Goal: Task Accomplishment & Management: Manage account settings

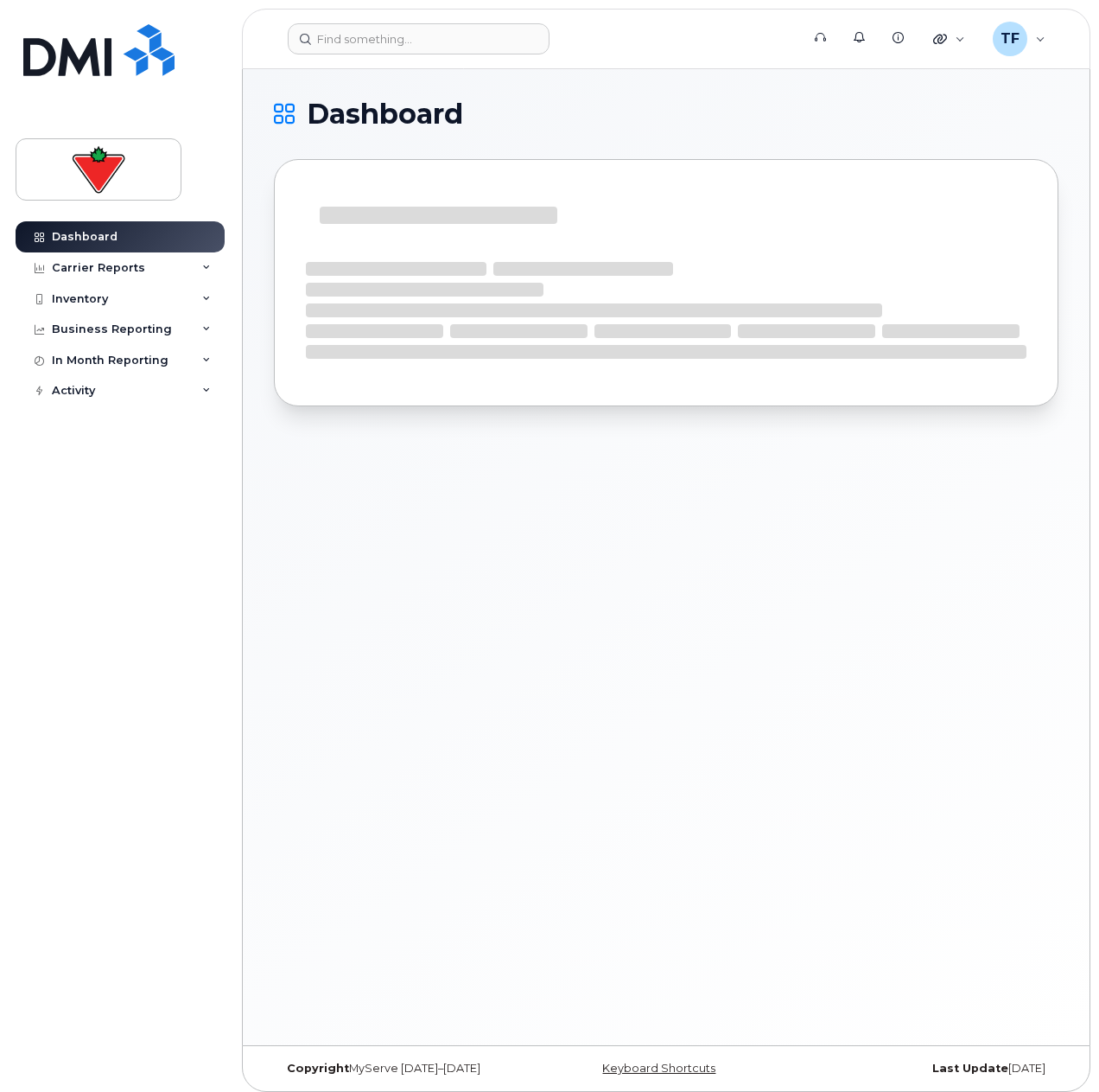
click at [458, 55] on header "Support Alerts Knowledge Base Quicklinks Suspend / Cancel Device Change SIM Car…" at bounding box center [666, 39] width 849 height 61
click at [454, 52] on input at bounding box center [418, 38] width 262 height 31
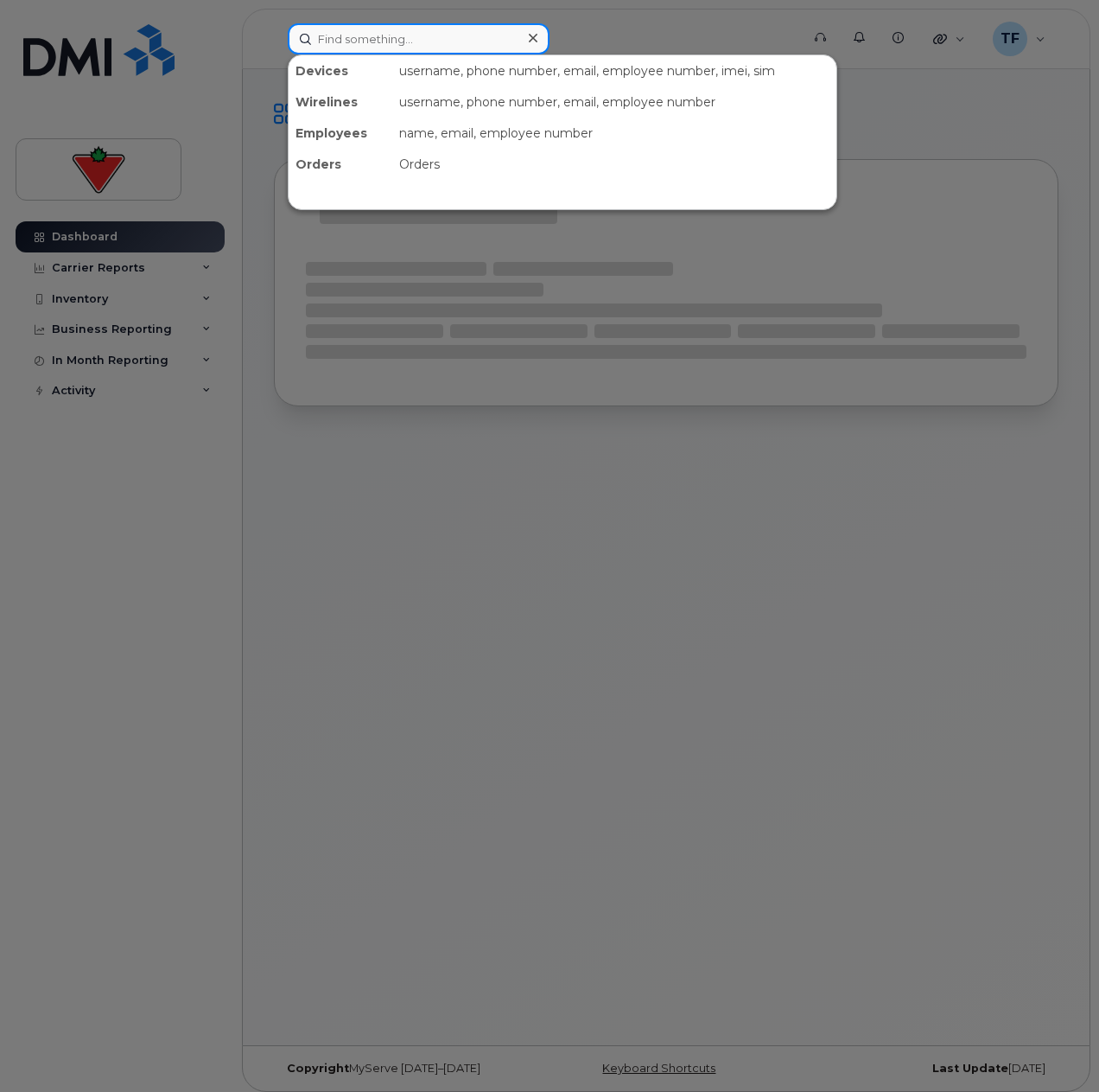
paste input "403-971-0433"
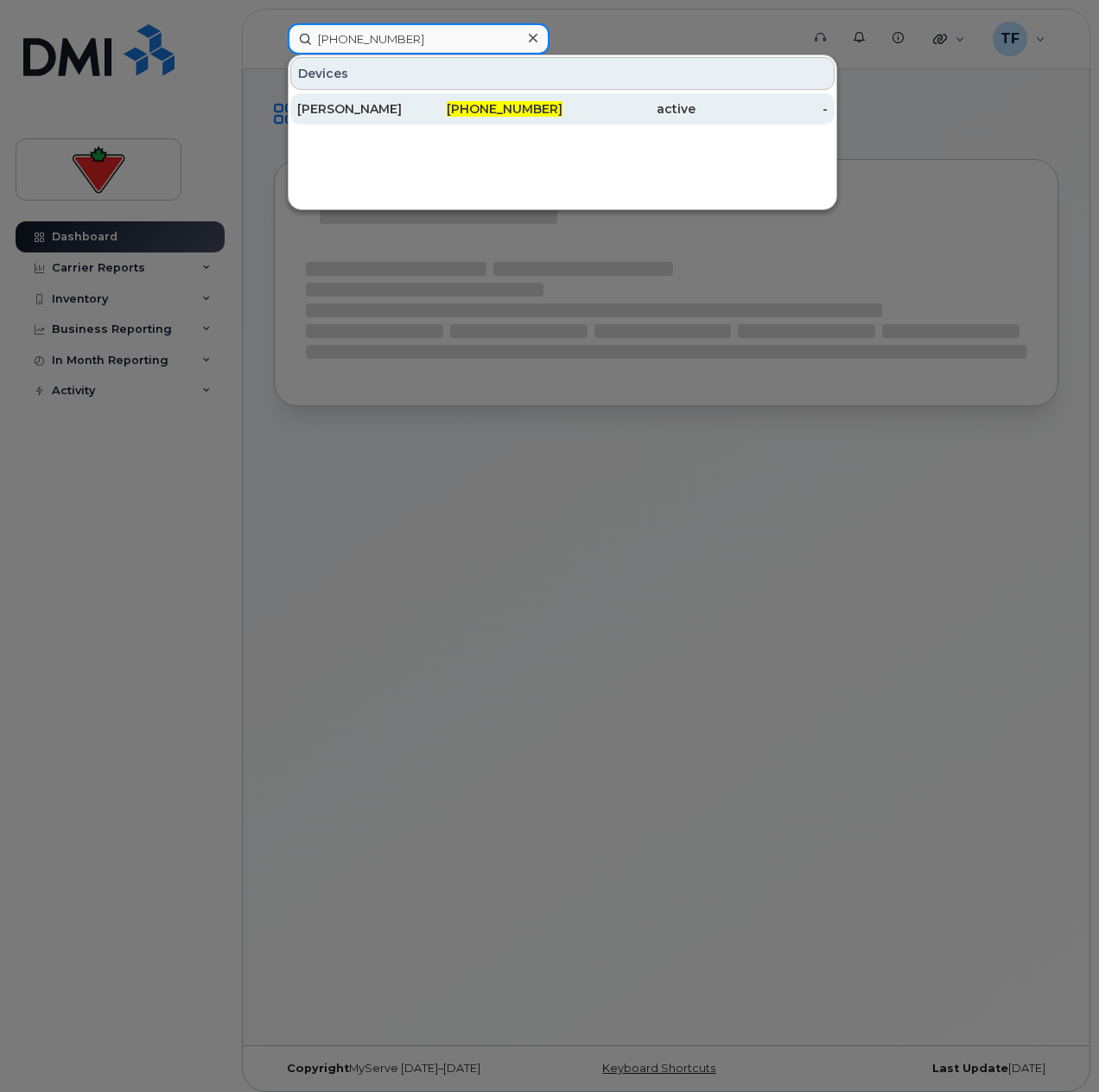
type input "403-971-0433"
click at [467, 98] on div "403-971-0433" at bounding box center [496, 109] width 133 height 31
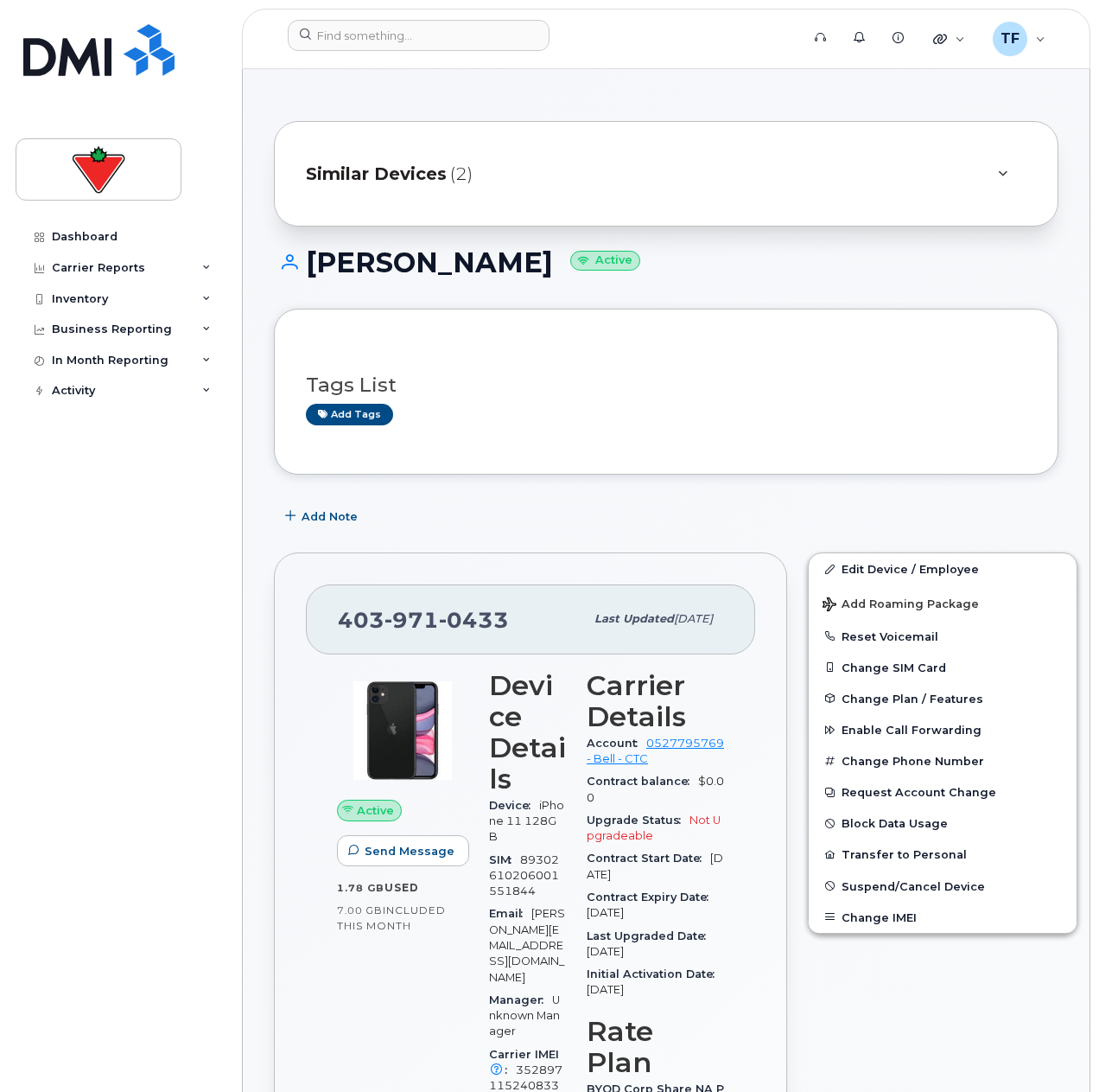
click at [416, 194] on div "Similar Devices (2)" at bounding box center [642, 173] width 672 height 41
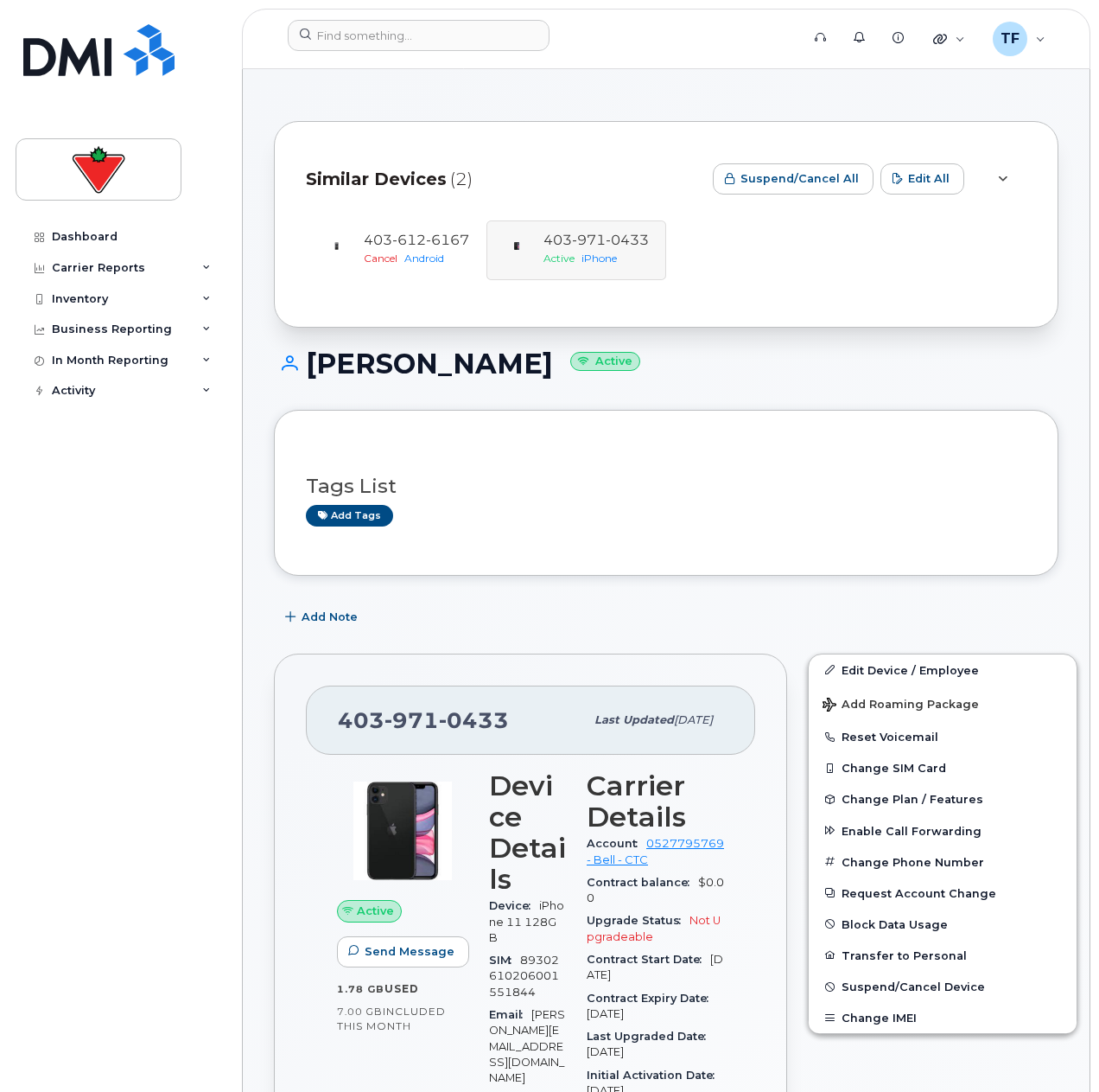
click at [416, 194] on div "Similar Devices (2)" at bounding box center [503, 179] width 393 height 52
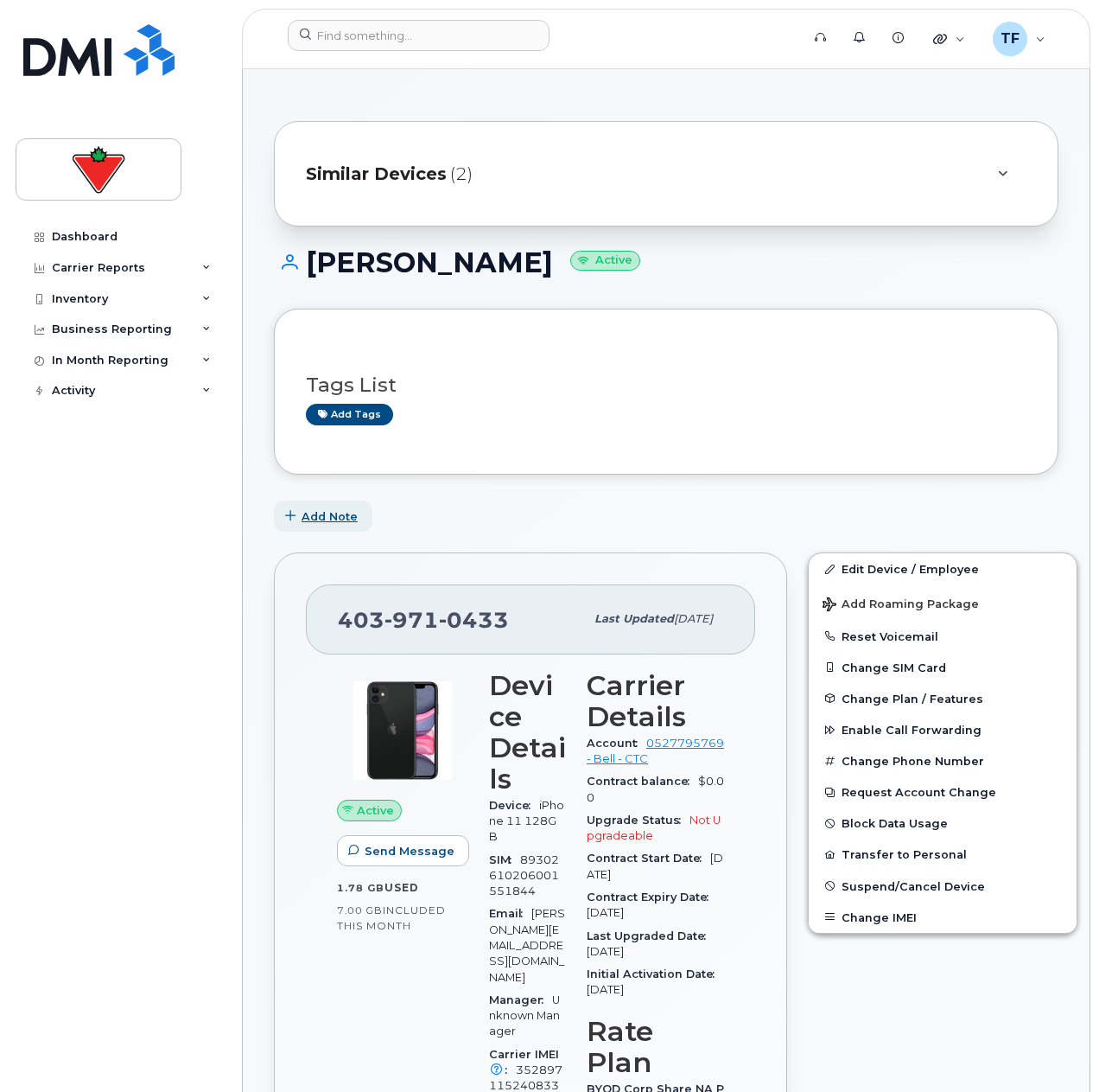
scroll to position [87, 0]
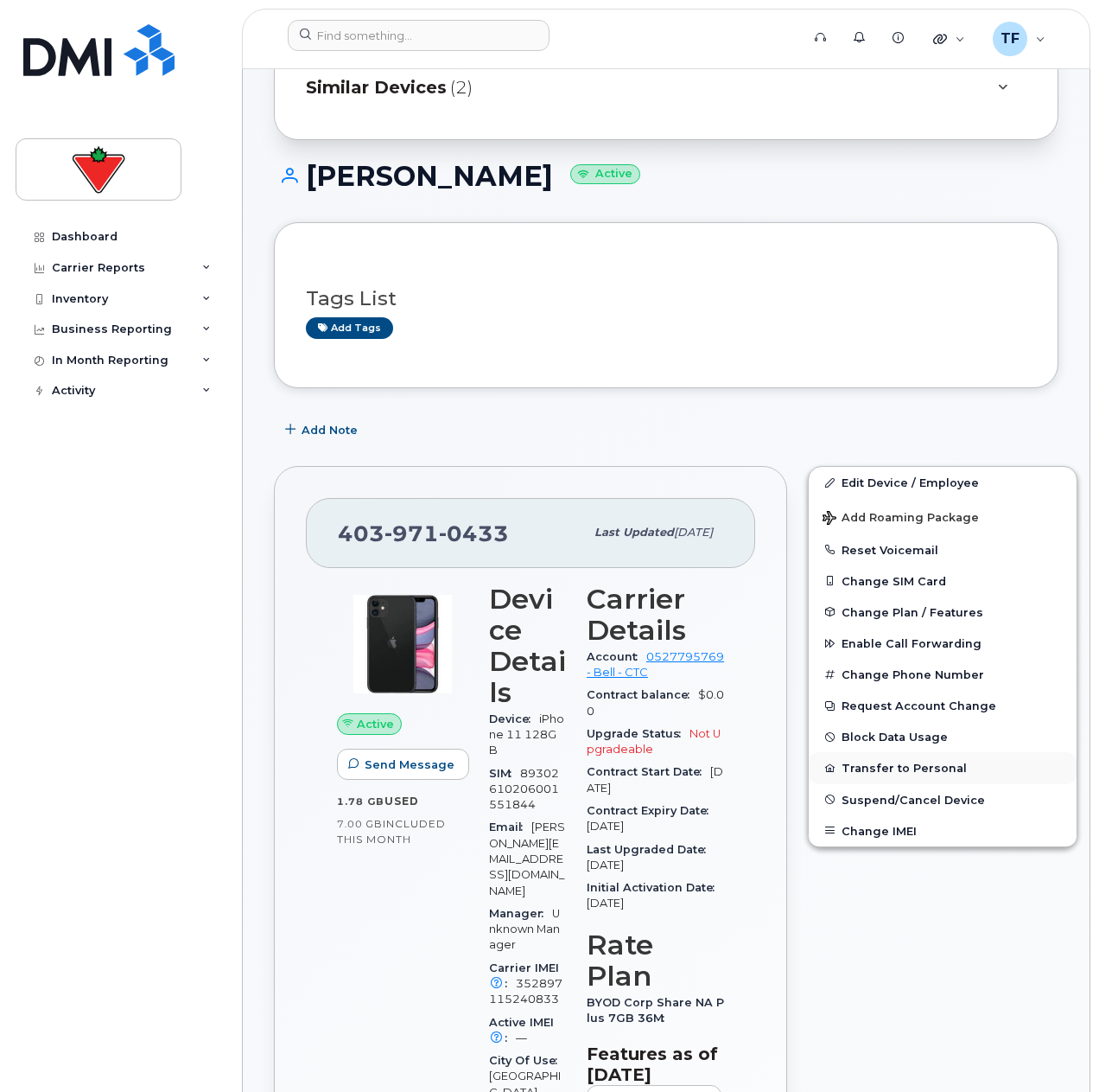
click at [868, 771] on button "Transfer to Personal" at bounding box center [943, 767] width 268 height 31
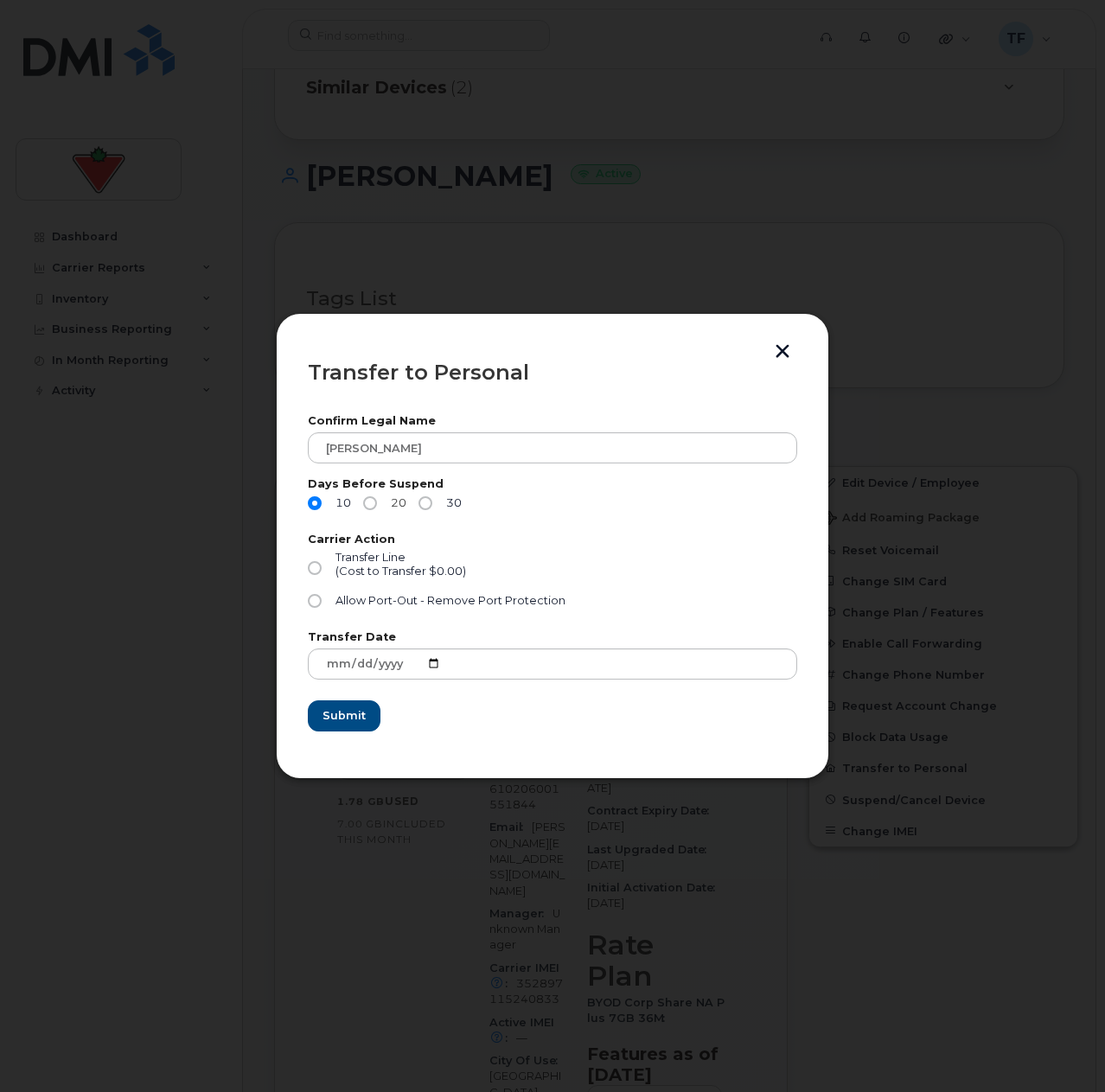
click at [373, 498] on input "20" at bounding box center [370, 503] width 13 height 13
radio input "true"
click at [311, 571] on input "Transfer Line (Cost to Transfer $0.00)" at bounding box center [314, 567] width 13 height 13
radio input "true"
click at [339, 716] on span "Submit" at bounding box center [343, 715] width 43 height 16
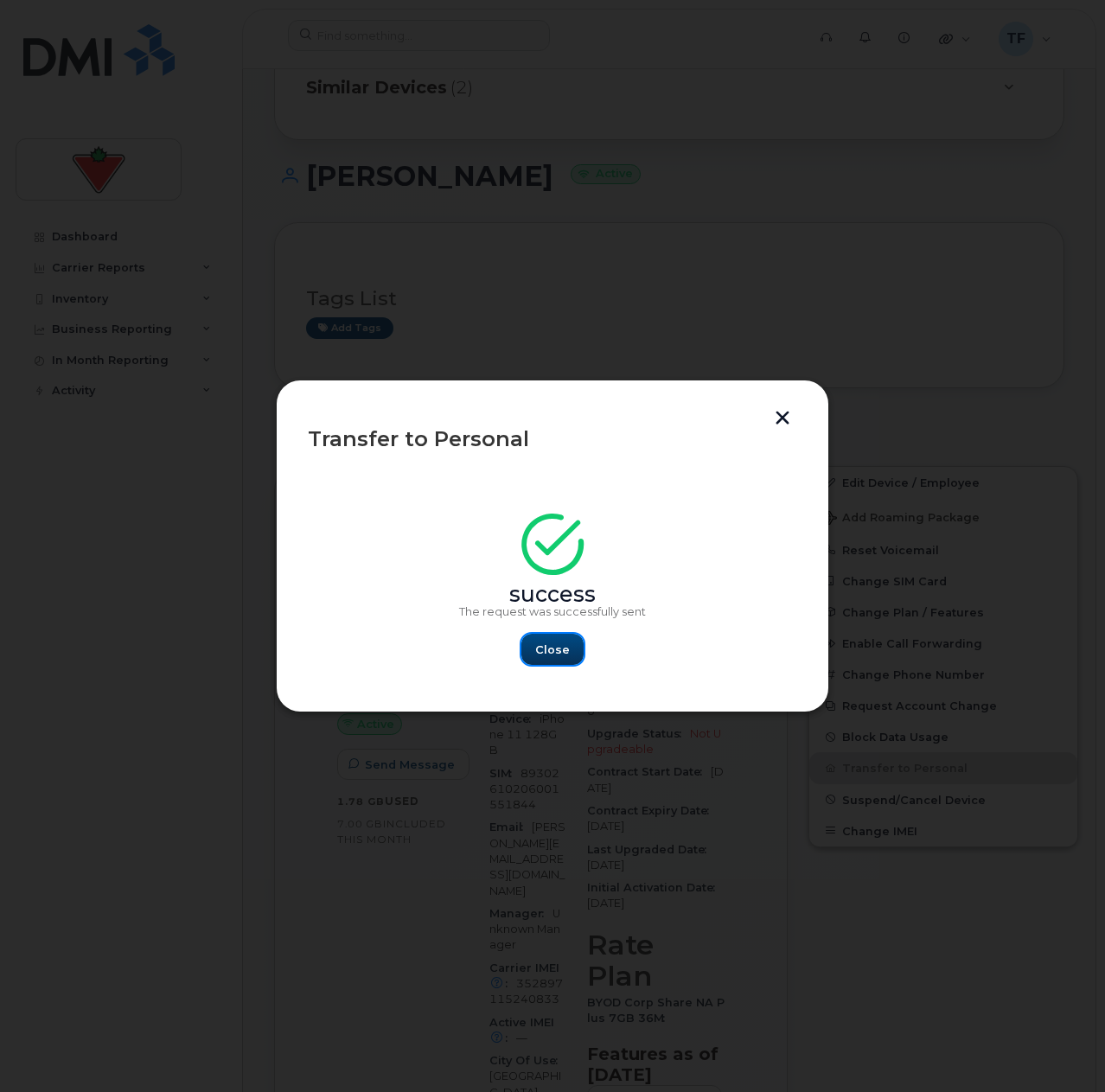
click at [552, 651] on span "Close" at bounding box center [552, 649] width 35 height 16
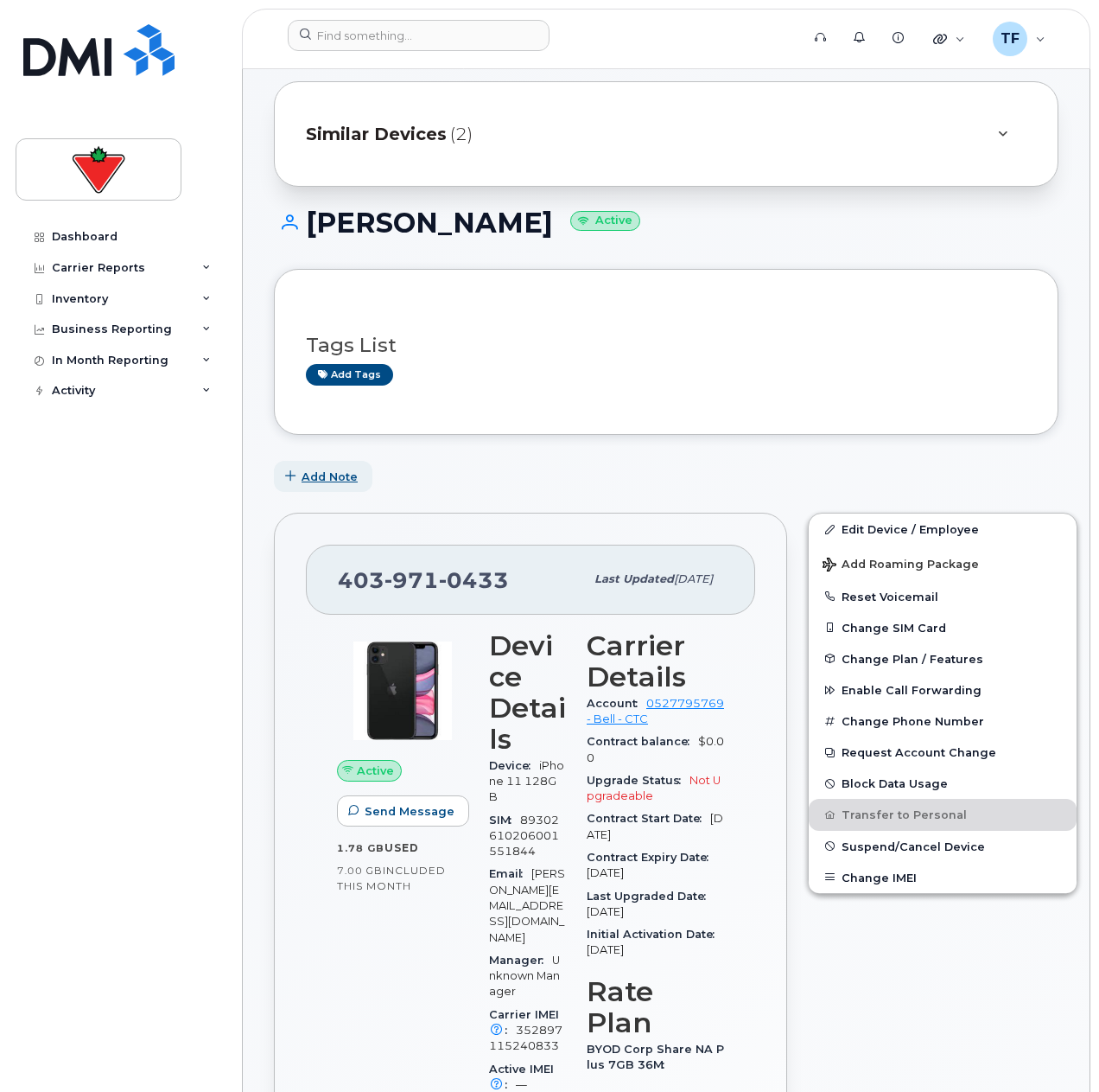
scroll to position [0, 0]
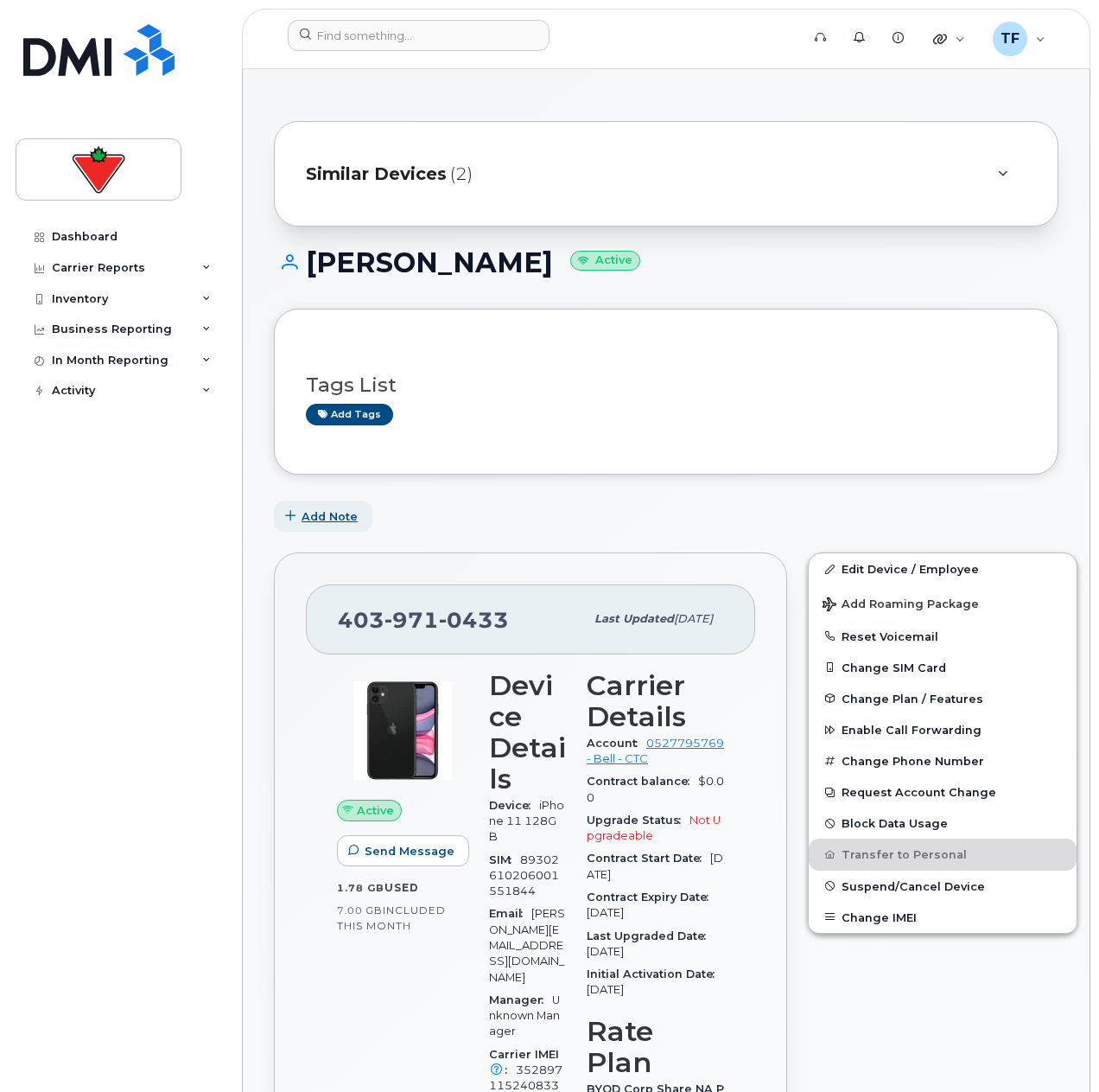
click at [305, 526] on button "Add Note" at bounding box center [323, 515] width 98 height 31
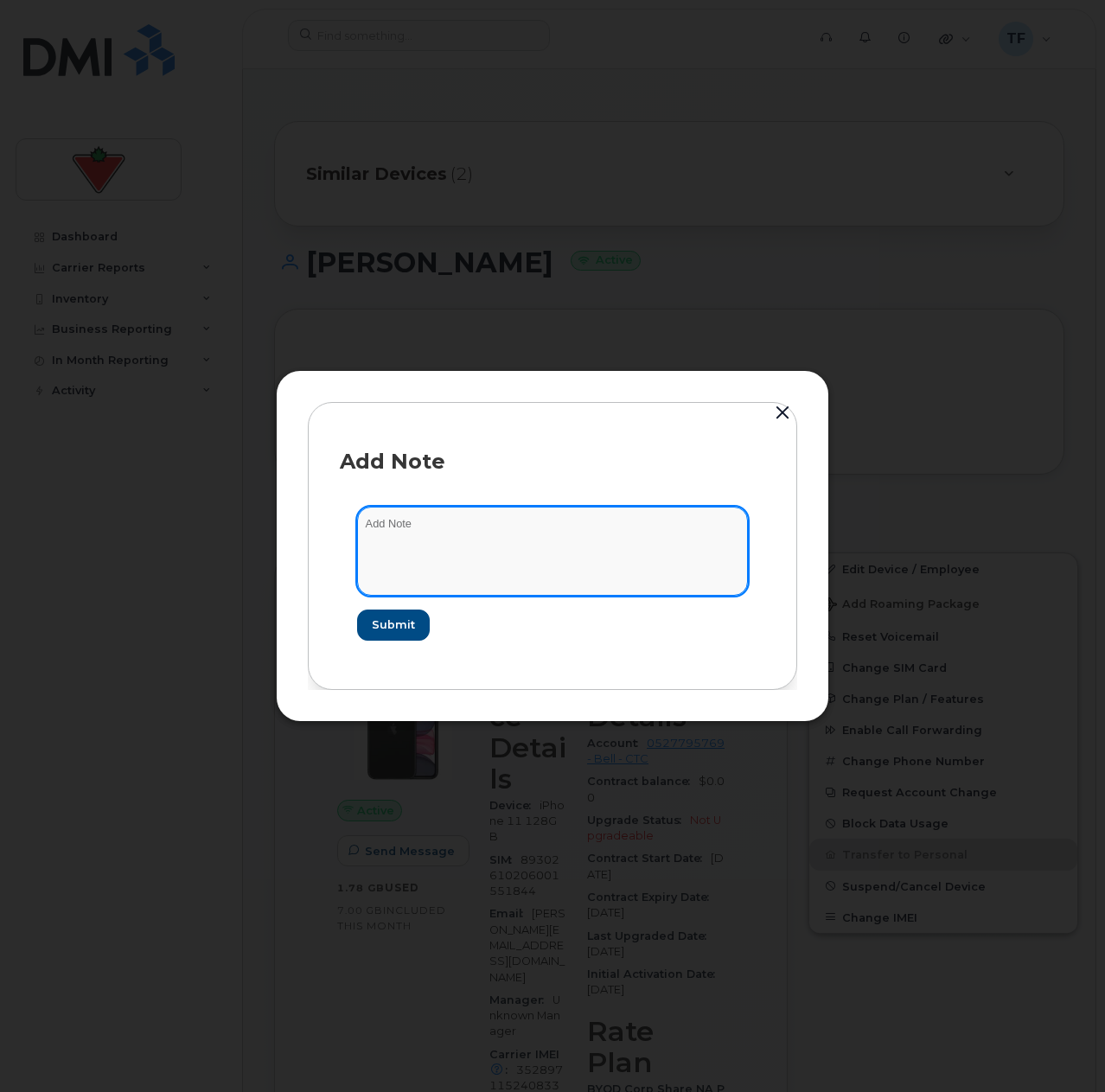
click at [422, 547] on textarea at bounding box center [553, 550] width 391 height 88
type textarea "Submitted request to allow TOR"
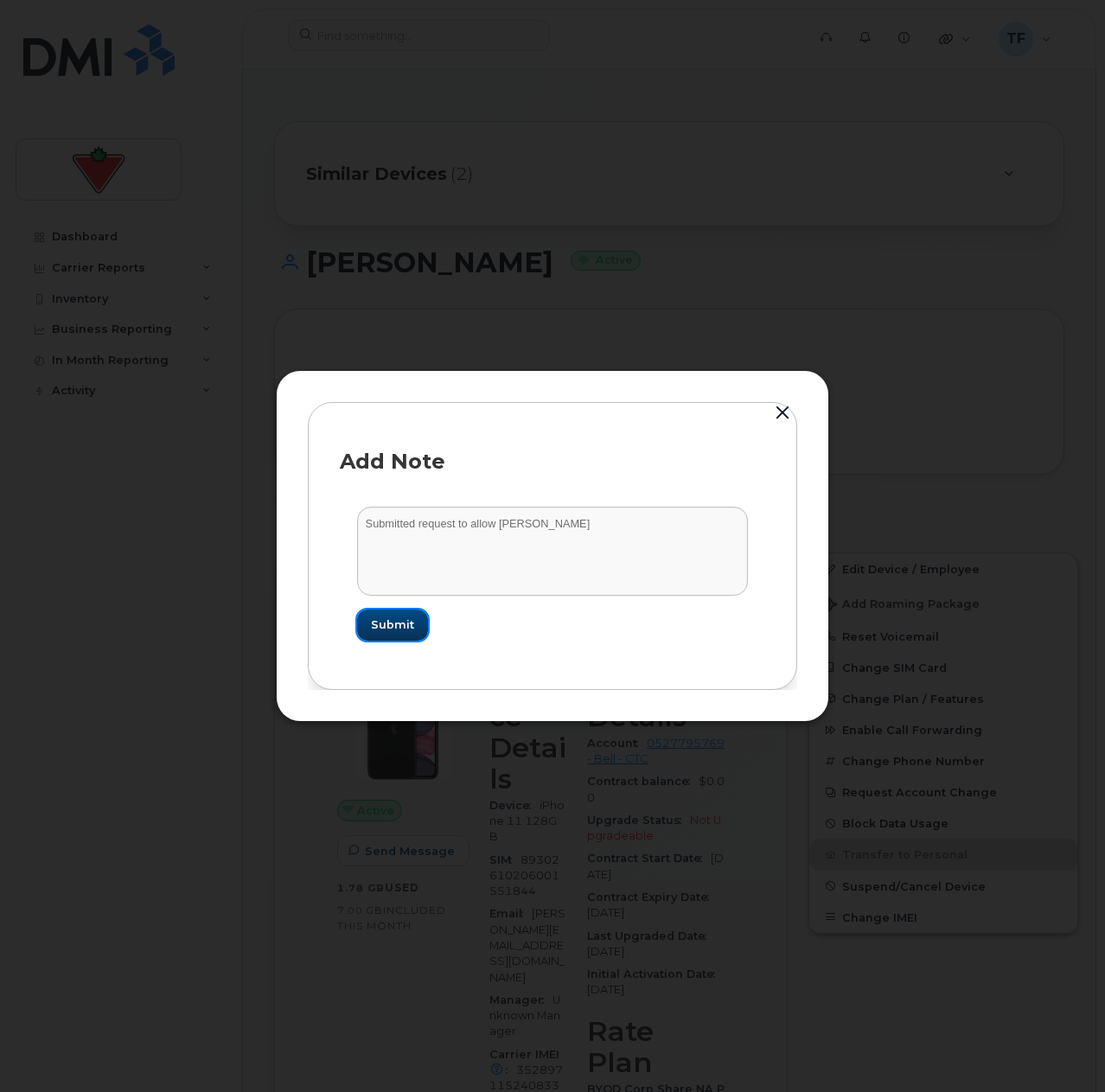
click at [407, 634] on button "Submit" at bounding box center [392, 624] width 71 height 31
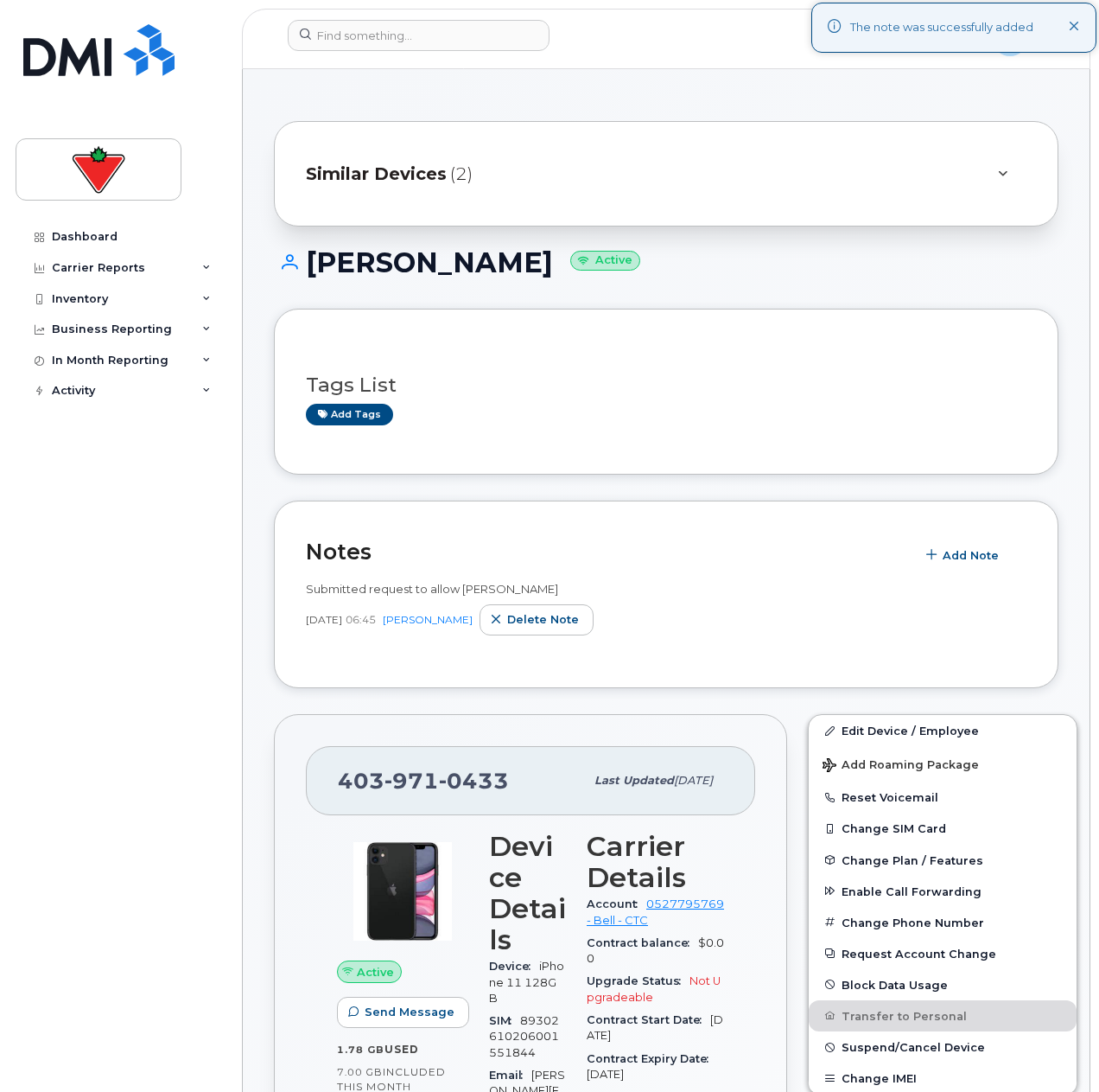
click at [229, 704] on div "Dashboard Carrier Reports Monthly Billing Data Daily Data Pooling Data Behavior…" at bounding box center [117, 546] width 234 height 1092
click at [144, 734] on div "Dashboard Carrier Reports Monthly Billing Data Daily Data Pooling Data Behavior…" at bounding box center [121, 644] width 213 height 845
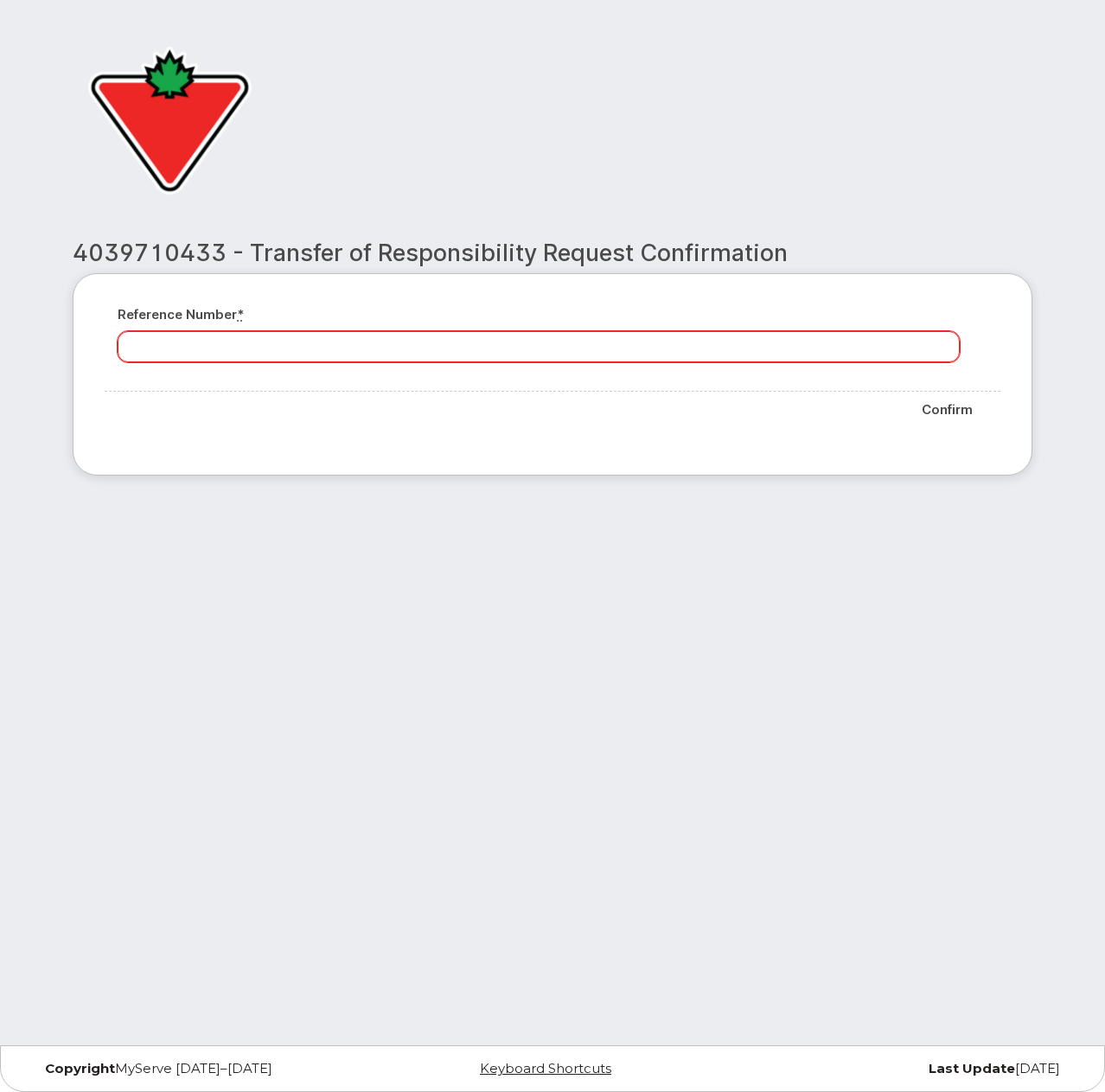
click at [372, 350] on input "Reference number *" at bounding box center [539, 346] width 842 height 31
type input "Confirming as per [PERSON_NAME]"
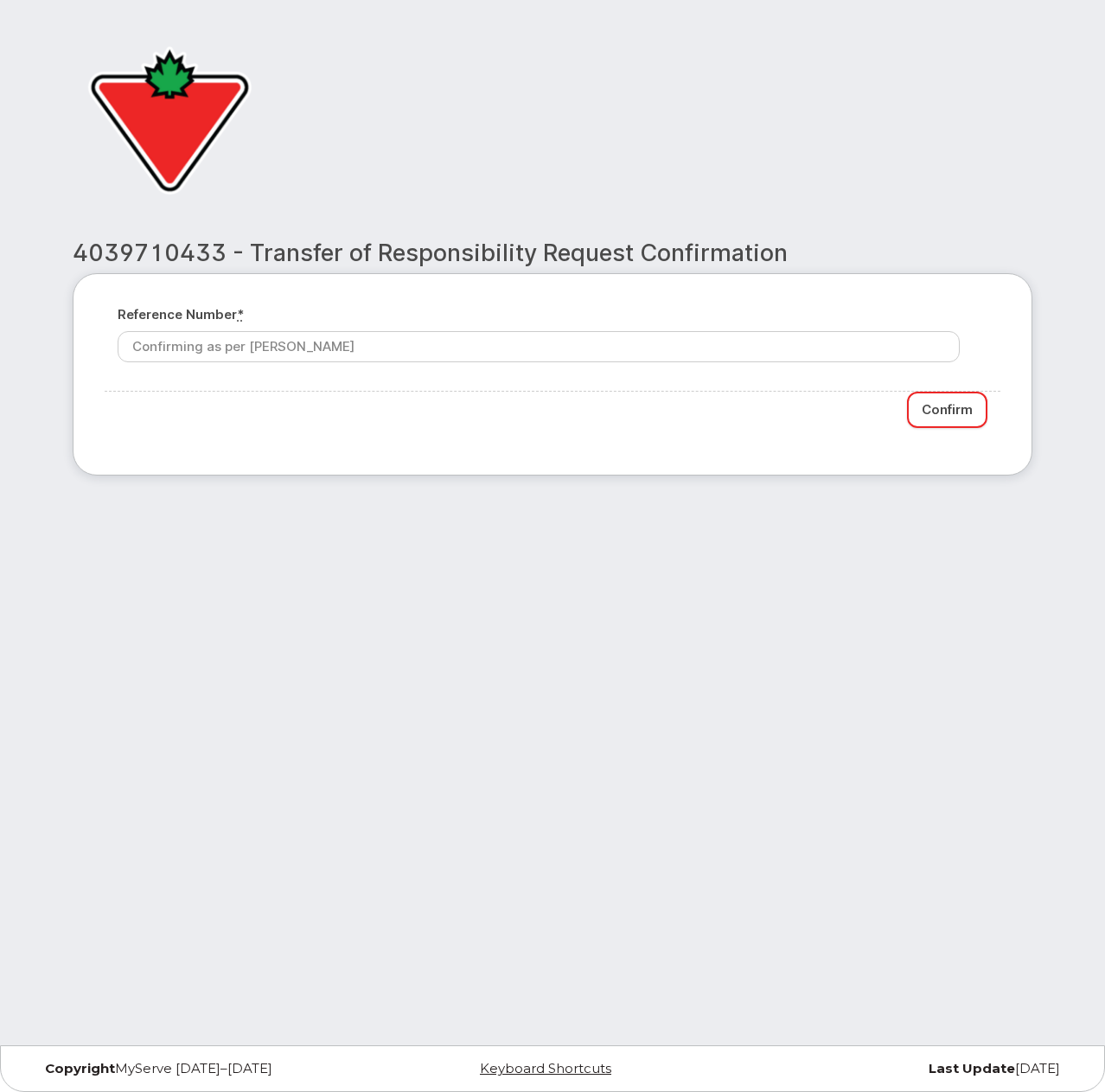
click at [967, 414] on input "Confirm" at bounding box center [947, 411] width 80 height 38
type input "Please wait..."
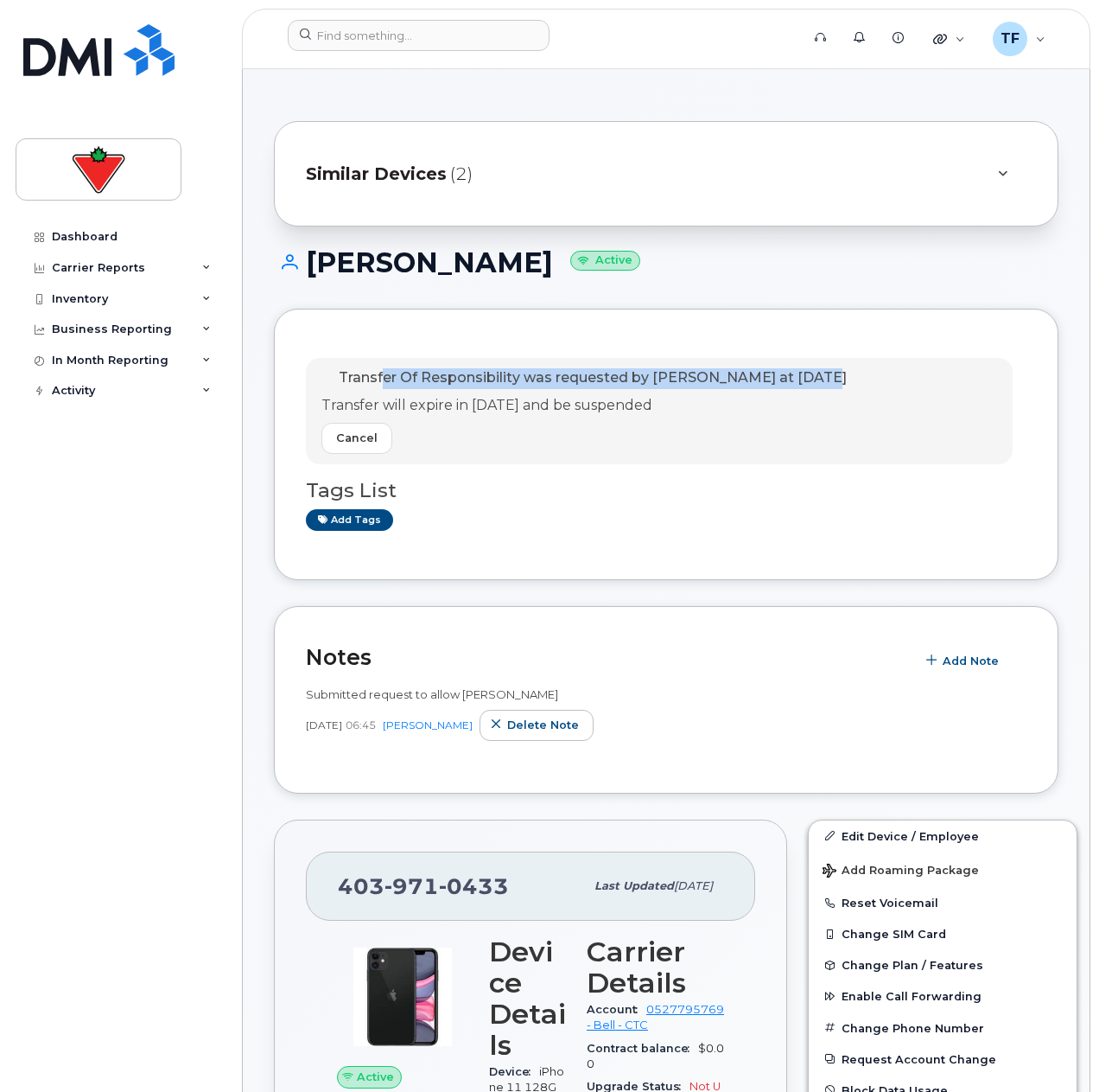
drag, startPoint x: 383, startPoint y: 375, endPoint x: 803, endPoint y: 371, distance: 420.0
click at [803, 371] on span "Transfer Of Responsibility was requested by Tyler Federowich at Sep 23, 2025" at bounding box center [592, 377] width 508 height 16
click at [804, 371] on span "Transfer Of Responsibility was requested by Tyler Federowich at Sep 23, 2025" at bounding box center [592, 377] width 508 height 16
drag, startPoint x: 871, startPoint y: 375, endPoint x: 500, endPoint y: 379, distance: 371.0
click at [501, 379] on span "Transfer Of Responsibility was requested by Tyler Federowich at Sep 23, 2025" at bounding box center [592, 377] width 508 height 16
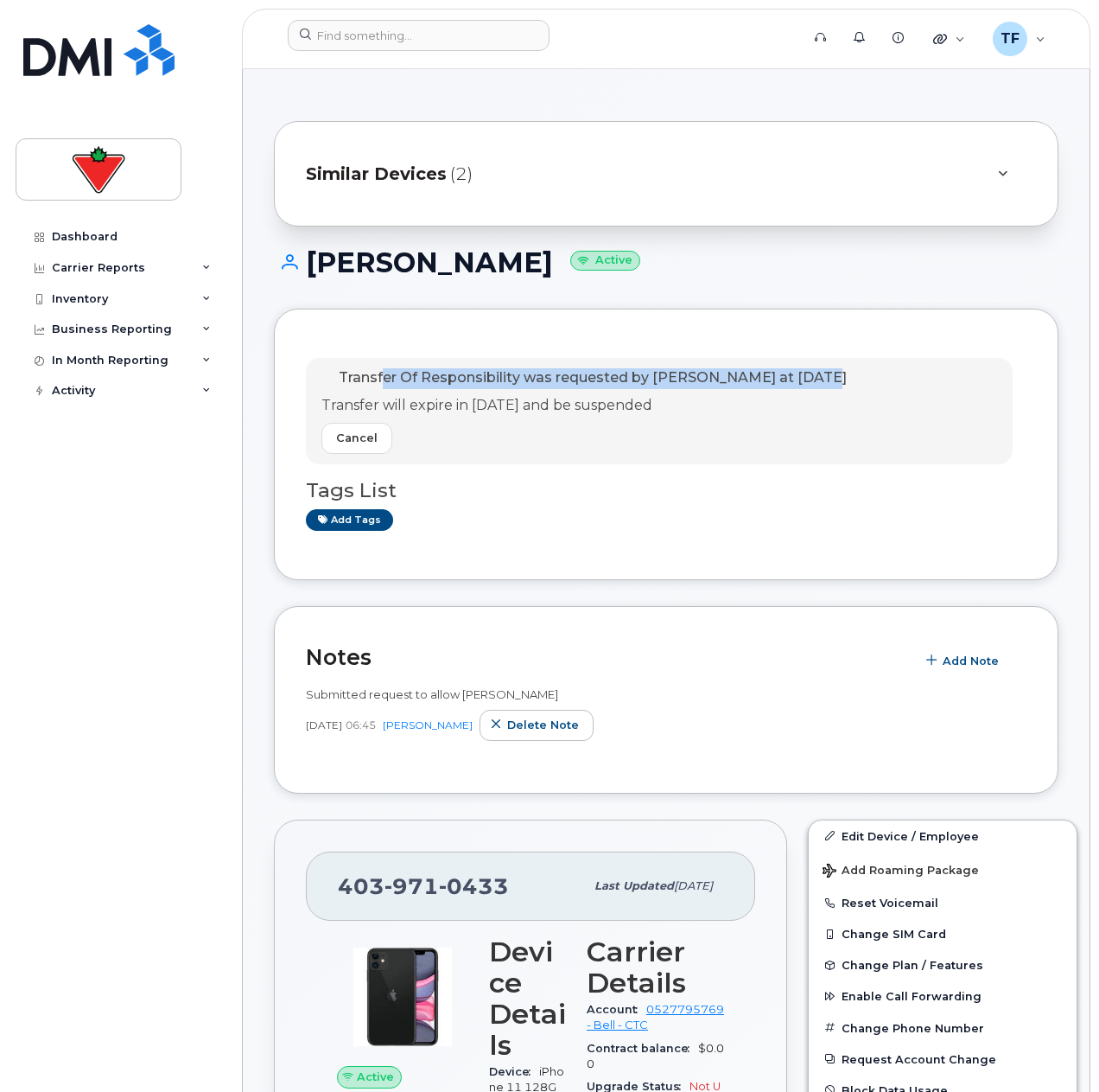
click at [500, 379] on span "Transfer Of Responsibility was requested by Tyler Federowich at Sep 23, 2025" at bounding box center [592, 377] width 508 height 16
click at [941, 536] on div "Transfer Of Responsibility was requested by Tyler Federowich at Sep 23, 2025 Tr…" at bounding box center [666, 444] width 720 height 207
click at [890, 563] on div "Transfer Of Responsibility was requested by Tyler Federowich at Sep 23, 2025 Tr…" at bounding box center [666, 445] width 785 height 271
click at [891, 530] on div "Add tags" at bounding box center [660, 520] width 707 height 21
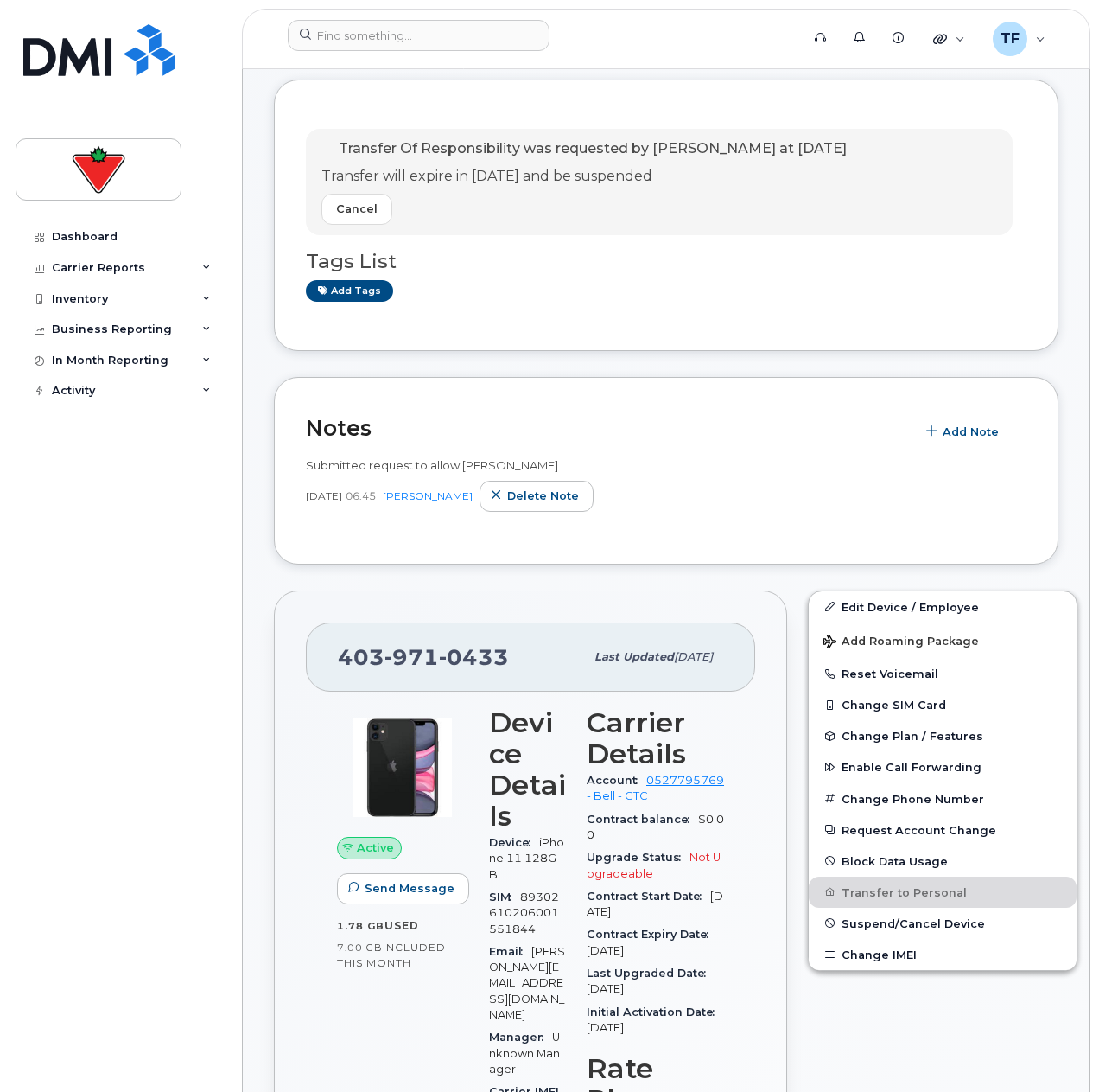
scroll to position [259, 0]
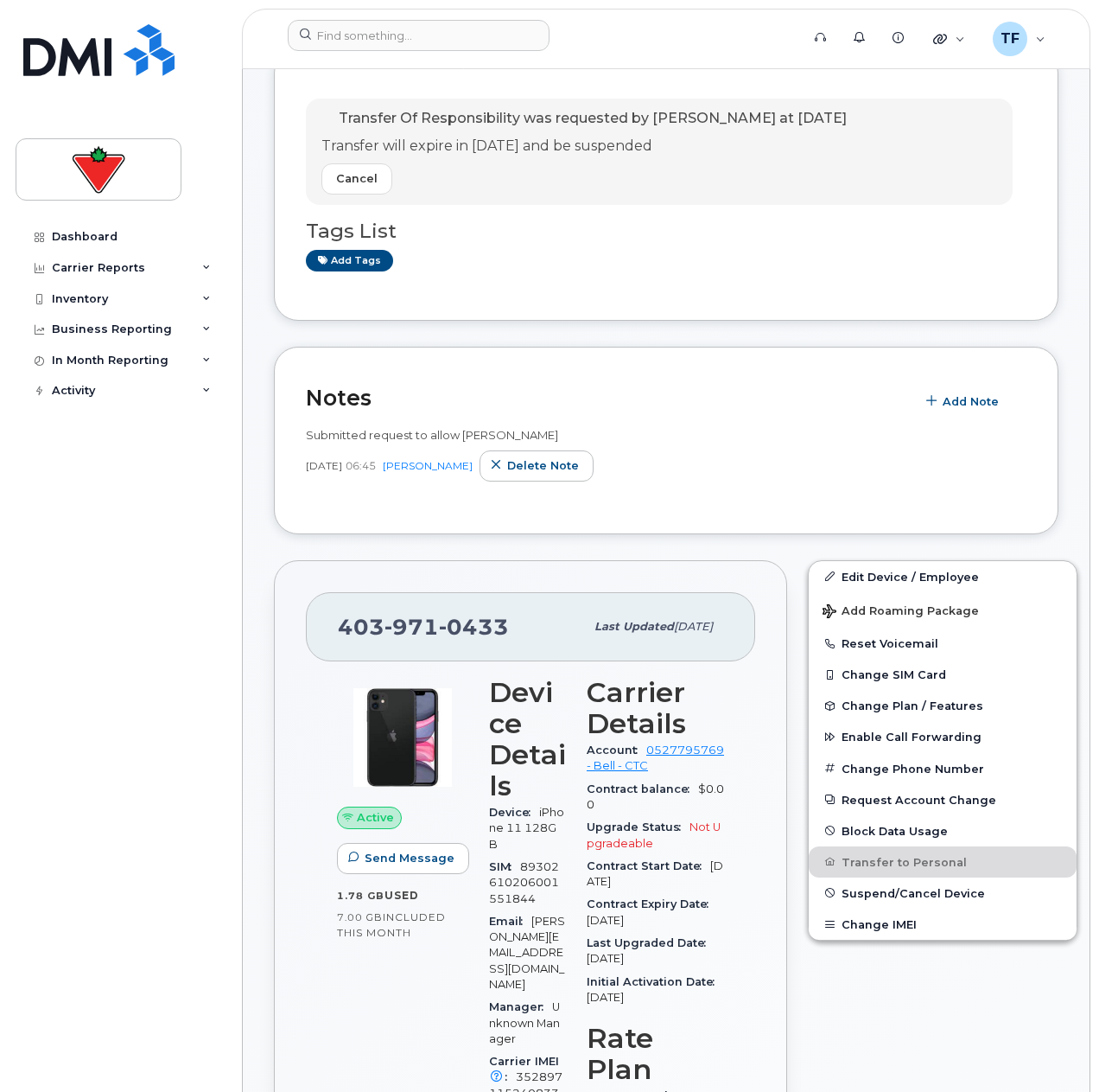
click at [855, 504] on div "Notes Add Note Submitted request to allow TOR Sep 23, 2025 06:45 Tyler Federowi…" at bounding box center [666, 440] width 785 height 188
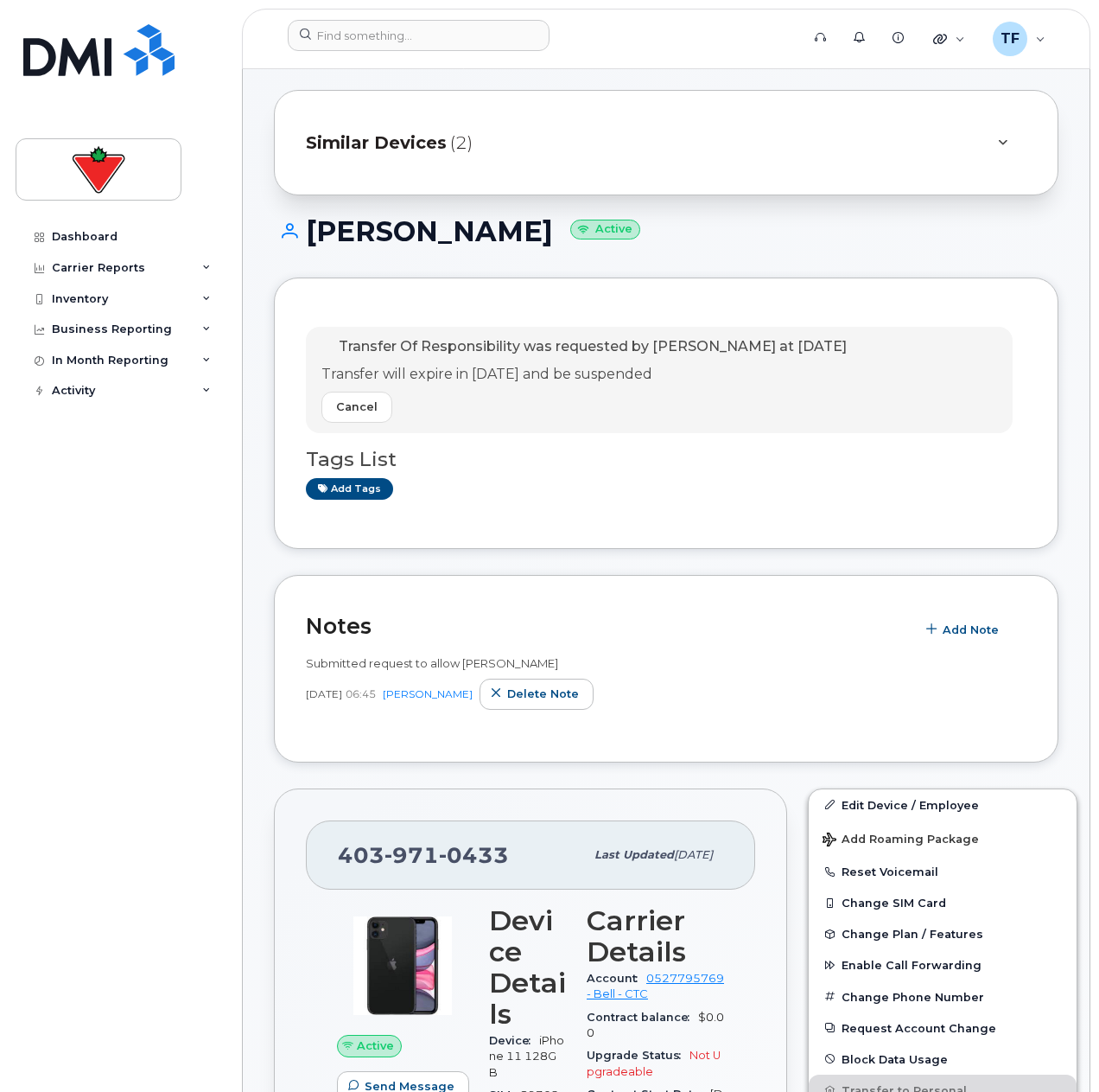
scroll to position [0, 0]
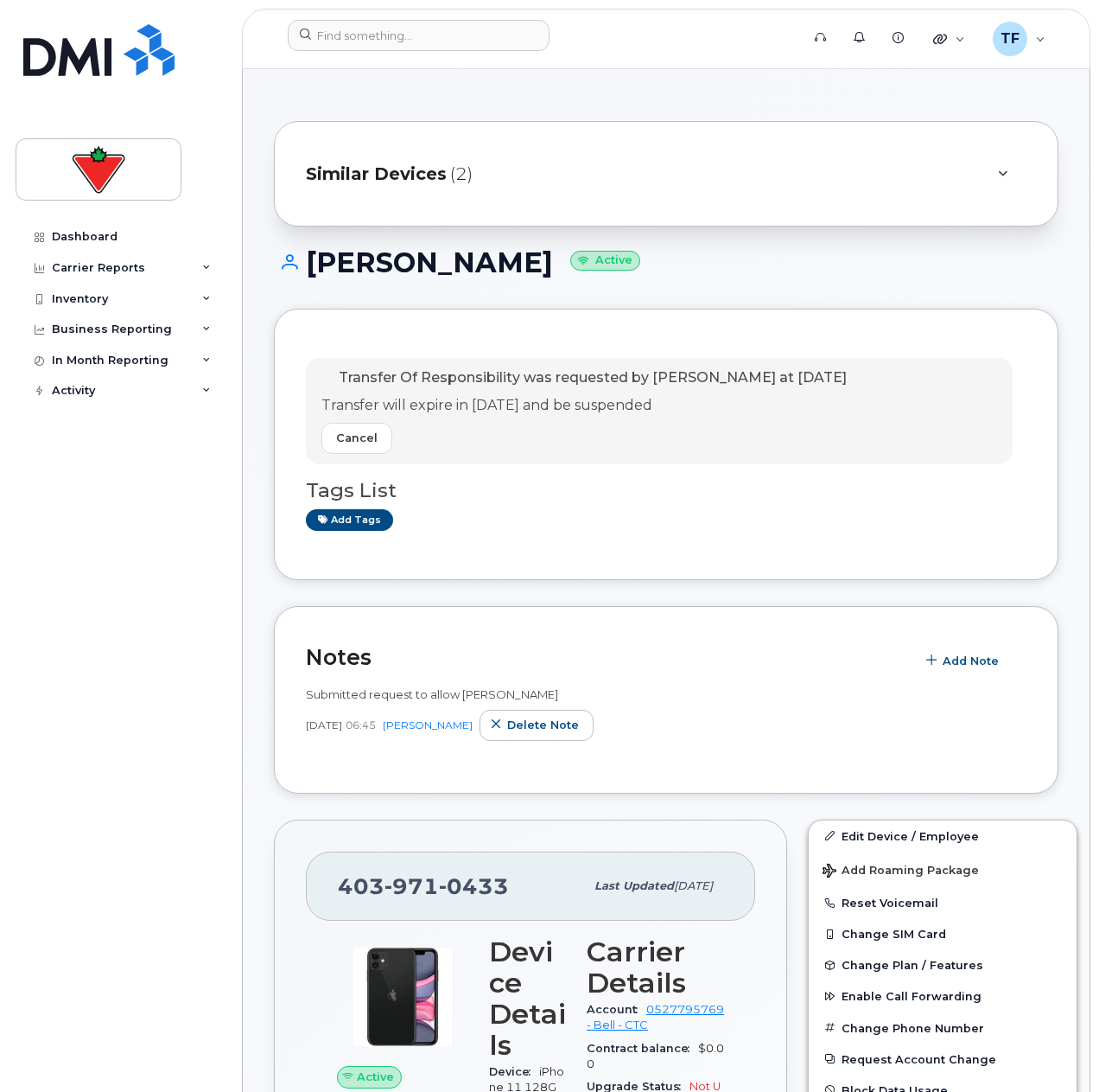
click at [760, 747] on div "Submitted request to allow TOR Sep 23, 2025 06:45 Tyler Federowich Delete note" at bounding box center [666, 719] width 720 height 86
click at [145, 715] on div "Dashboard Carrier Reports Monthly Billing Data Daily Data Pooling Data Behavior…" at bounding box center [121, 644] width 213 height 845
click at [204, 1010] on div "Dashboard Carrier Reports Monthly Billing Data Daily Data Pooling Data Behavior…" at bounding box center [121, 644] width 213 height 845
click at [443, 54] on div at bounding box center [538, 38] width 529 height 38
click at [400, 31] on input at bounding box center [418, 35] width 262 height 31
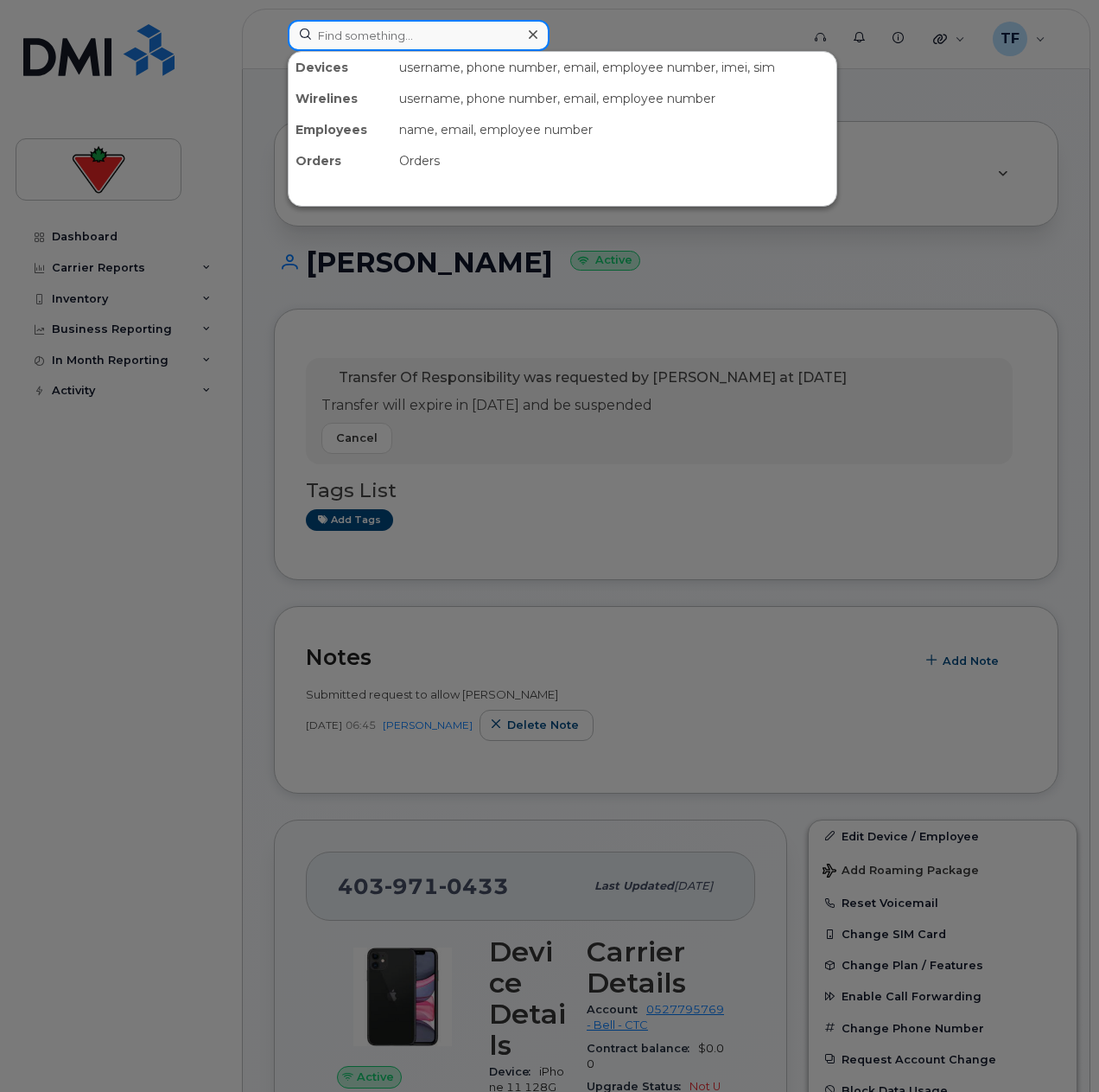
paste input "416-526-5411"
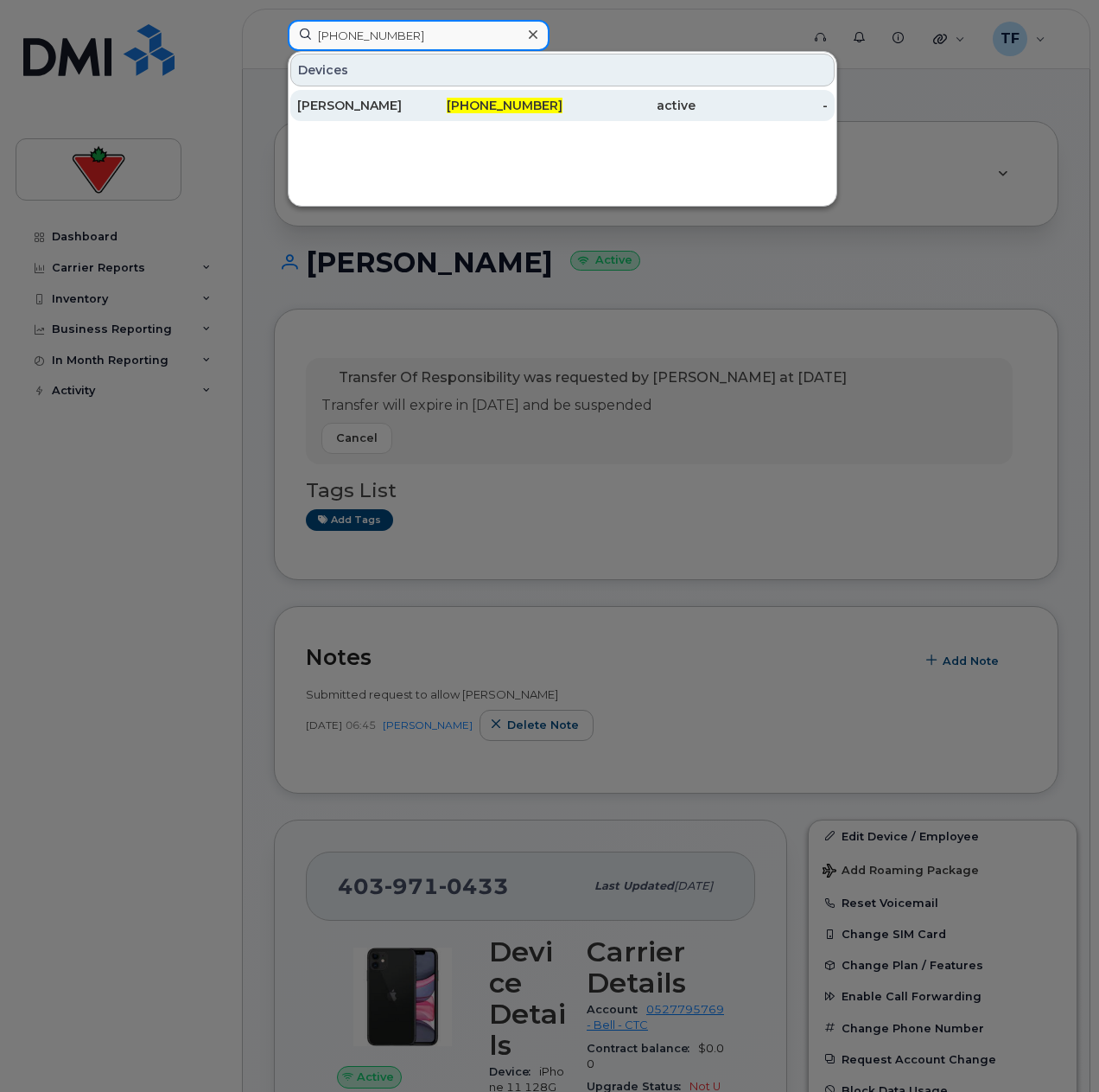
type input "416-526-5411"
click at [445, 98] on div "416-526-5411" at bounding box center [496, 104] width 133 height 17
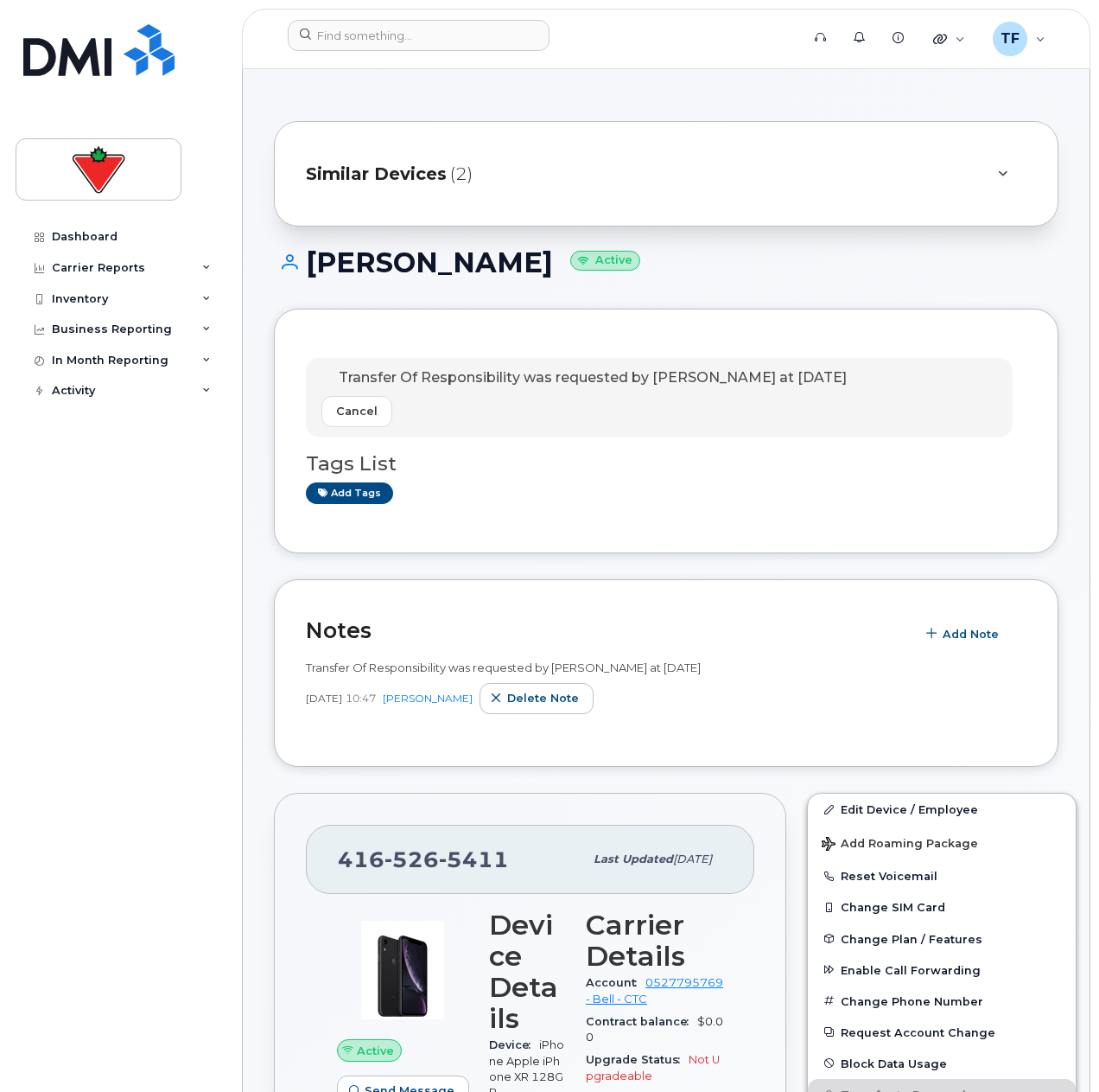
scroll to position [87, 0]
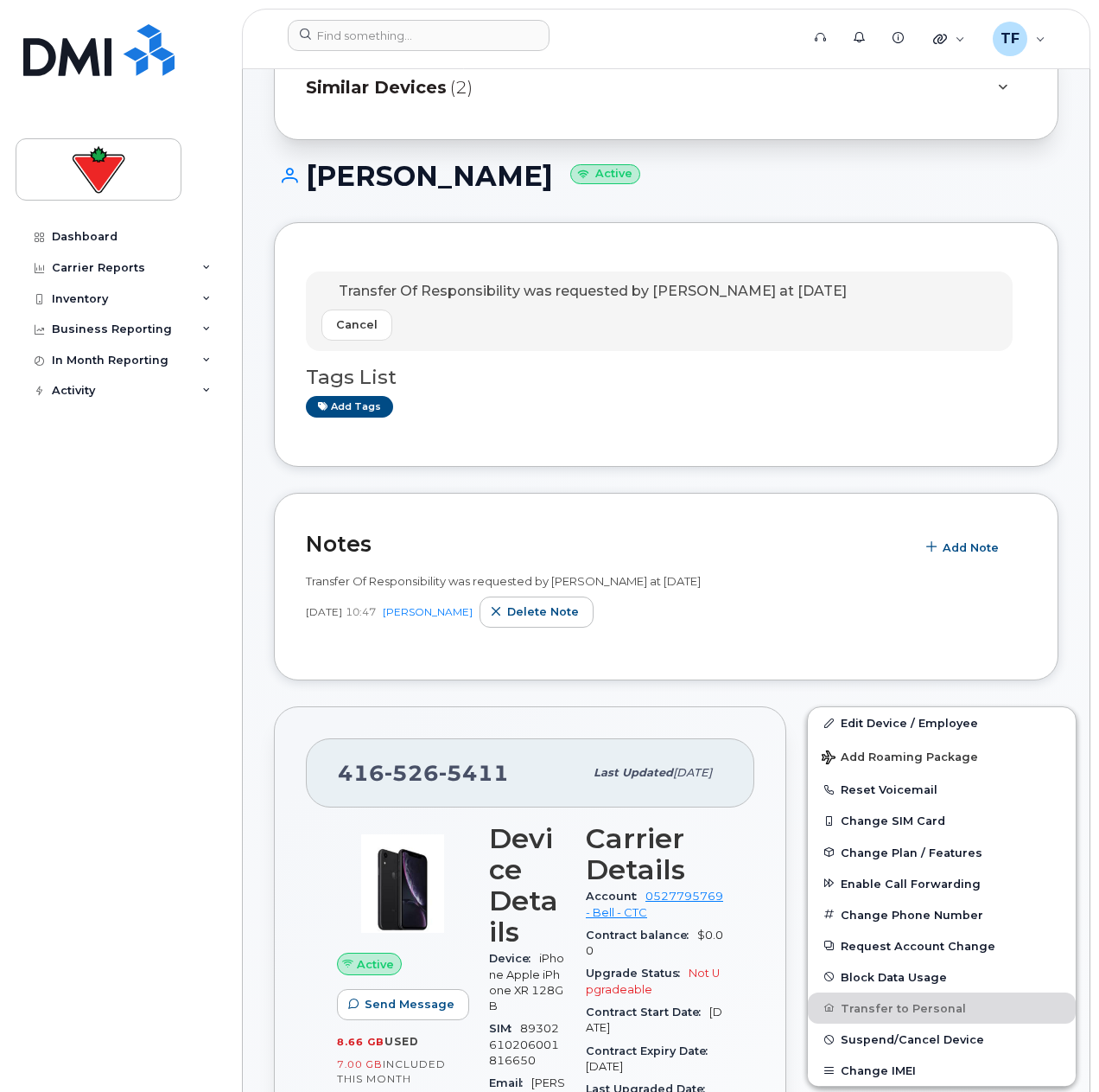
click at [155, 1057] on div "Dashboard Carrier Reports Monthly Billing Data Daily Data Pooling Data Behavior…" at bounding box center [121, 644] width 213 height 845
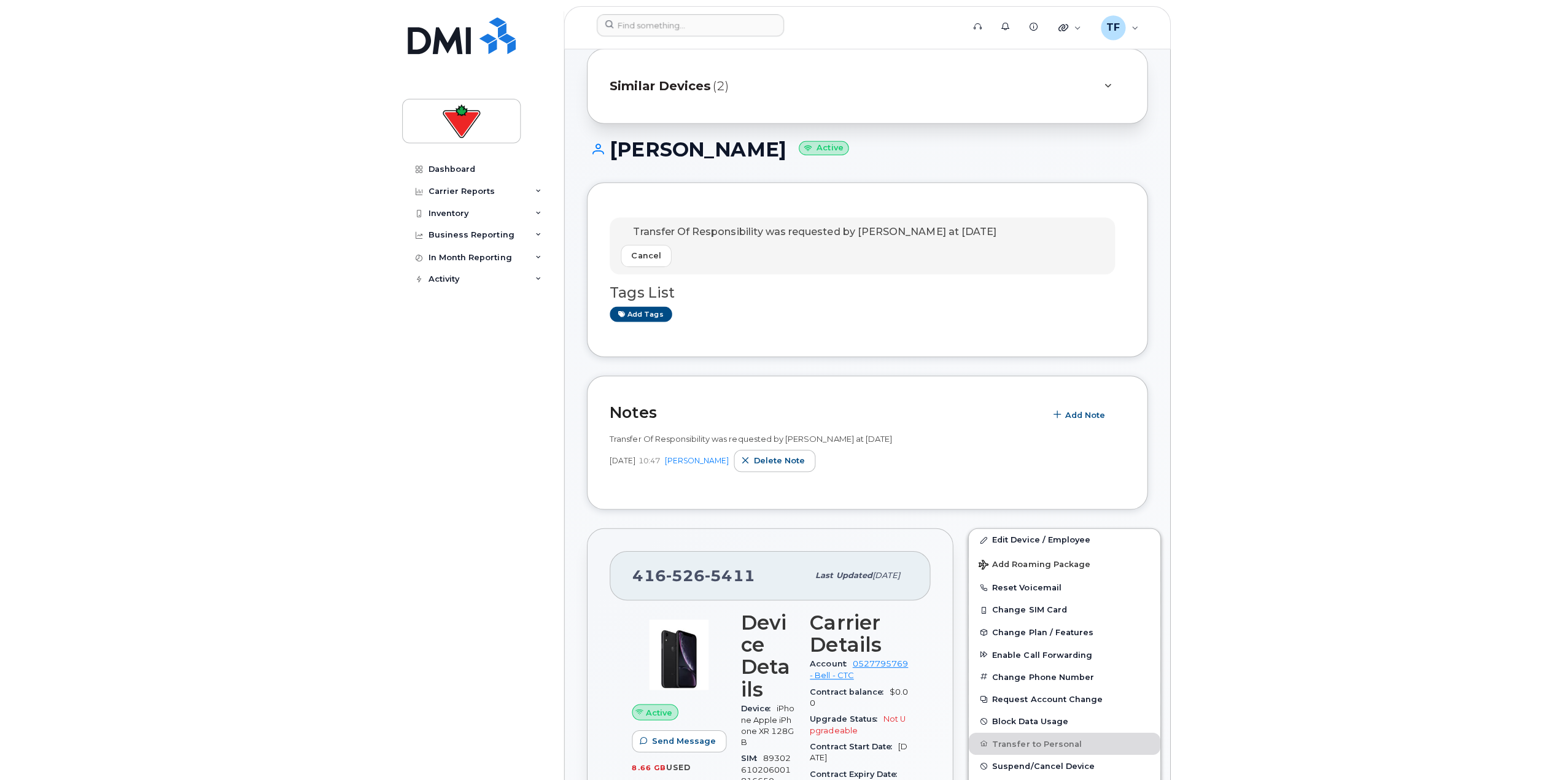
scroll to position [0, 0]
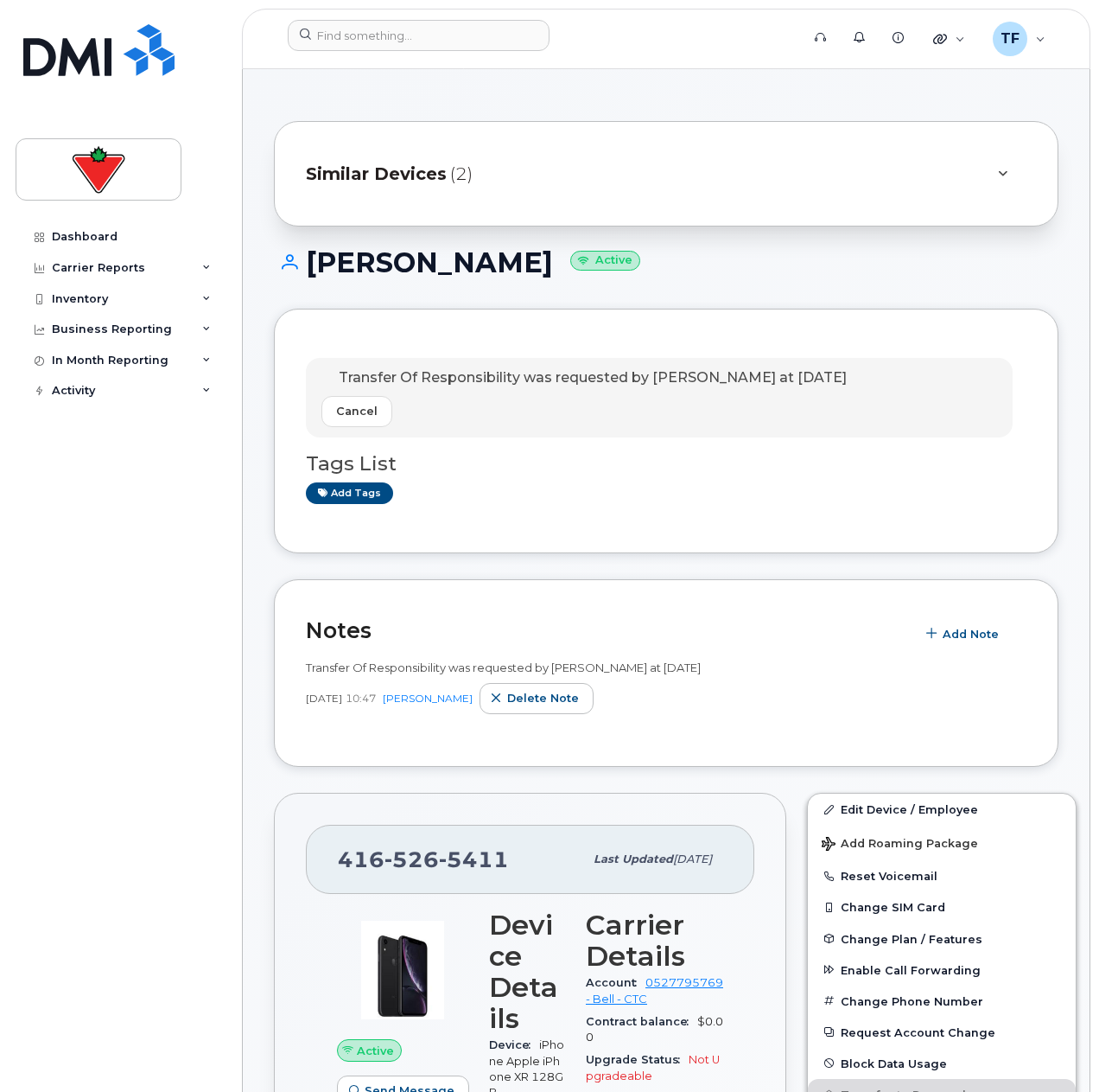
drag, startPoint x: 156, startPoint y: 958, endPoint x: 189, endPoint y: 911, distance: 57.4
click at [155, 958] on div "Dashboard Carrier Reports Monthly Billing Data Daily Data Pooling Data Behavior…" at bounding box center [121, 644] width 213 height 845
click at [82, 1041] on div "Dashboard Carrier Reports Monthly Billing Data Daily Data Pooling Data Behavior…" at bounding box center [121, 644] width 213 height 845
